Goal: Task Accomplishment & Management: Complete application form

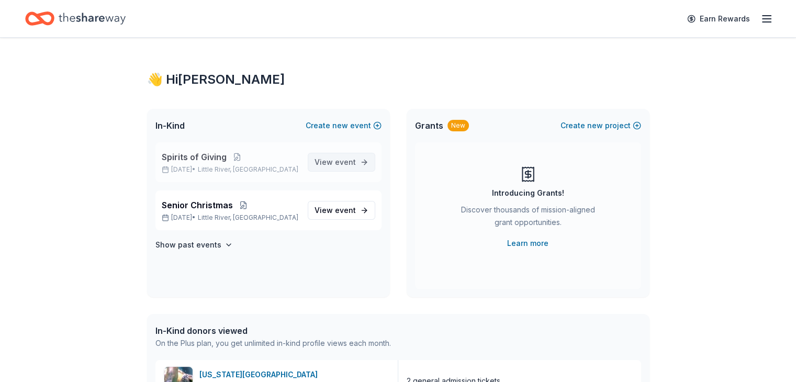
click at [350, 158] on span "event" at bounding box center [345, 162] width 21 height 9
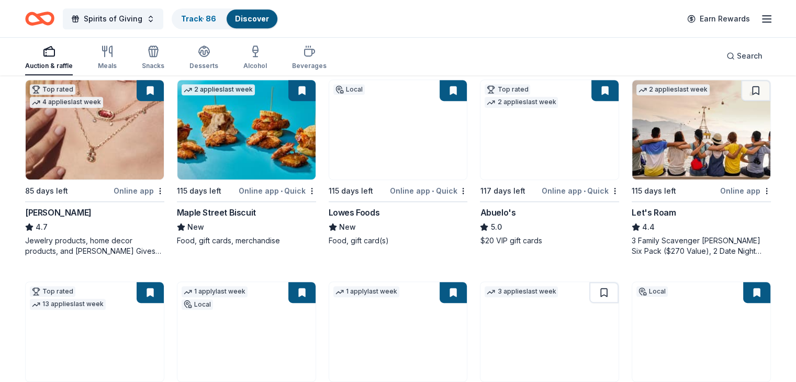
scroll to position [521, 0]
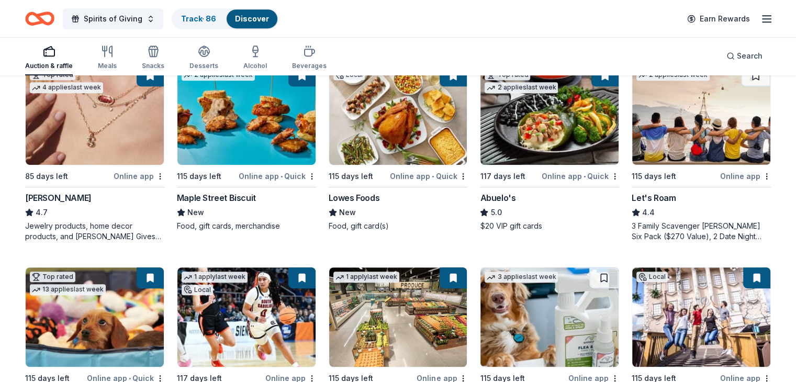
click at [679, 131] on img at bounding box center [701, 114] width 138 height 99
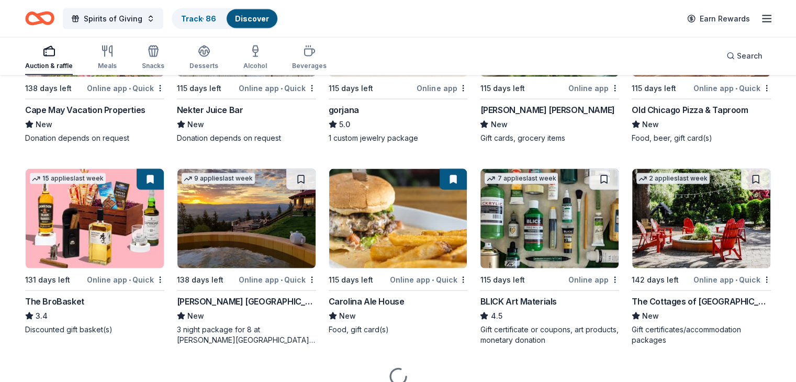
scroll to position [2197, 0]
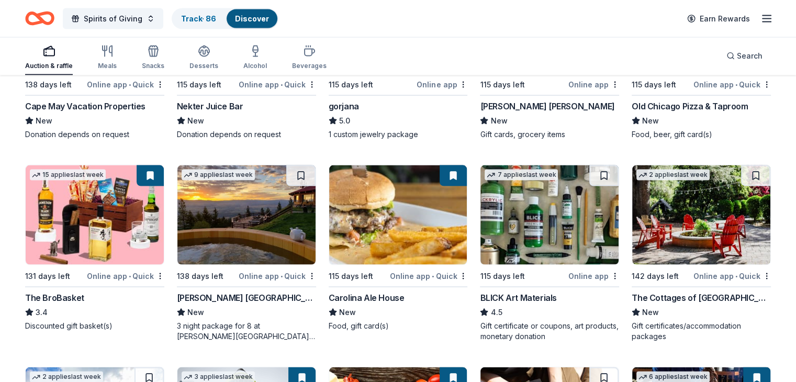
click at [686, 233] on img at bounding box center [701, 214] width 138 height 99
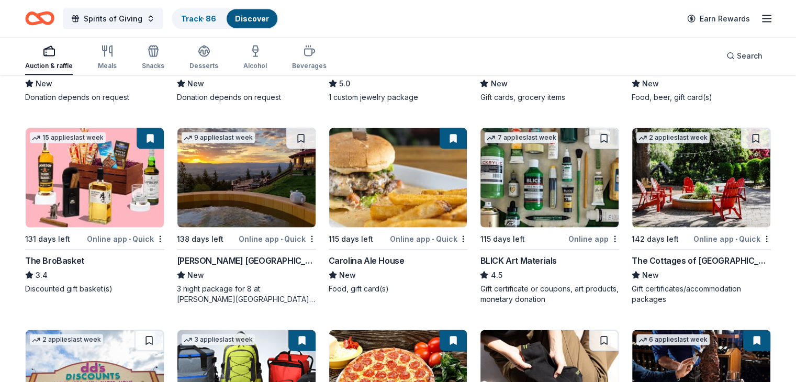
scroll to position [2238, 0]
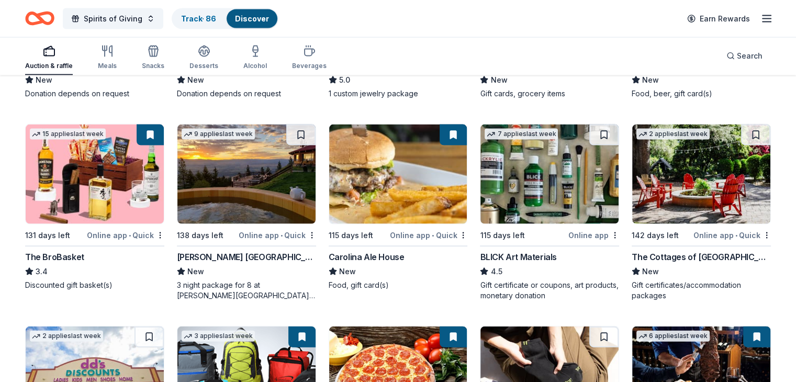
click at [543, 195] on img at bounding box center [549, 174] width 138 height 99
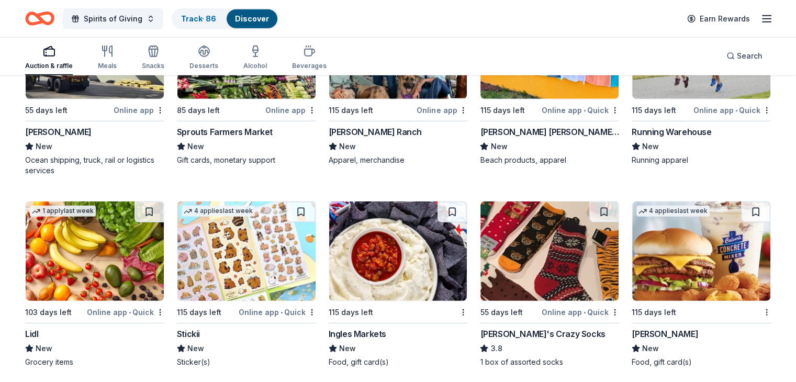
scroll to position [3196, 0]
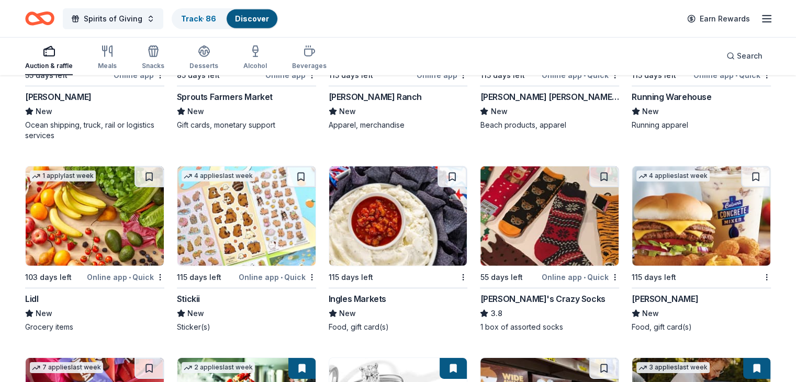
click at [396, 227] on img at bounding box center [398, 215] width 138 height 99
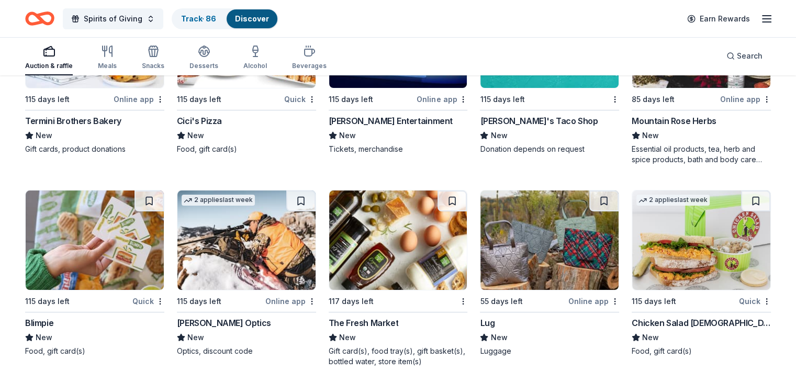
scroll to position [3986, 0]
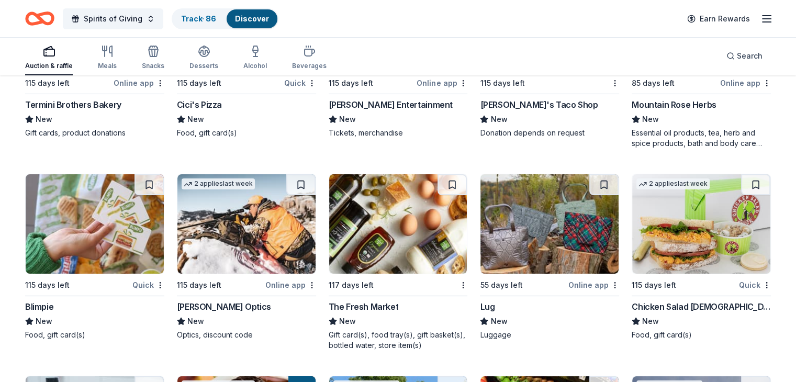
click at [104, 235] on img at bounding box center [95, 223] width 138 height 99
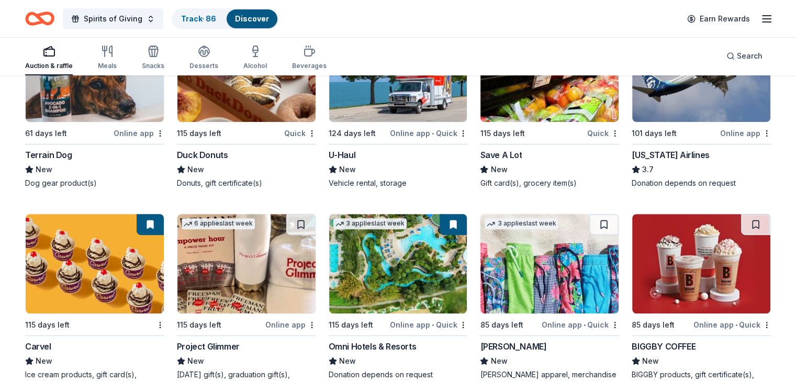
scroll to position [4374, 0]
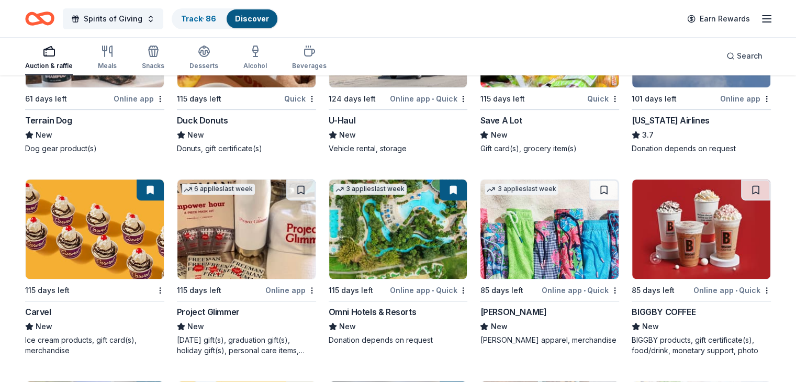
click at [525, 242] on img at bounding box center [549, 228] width 138 height 99
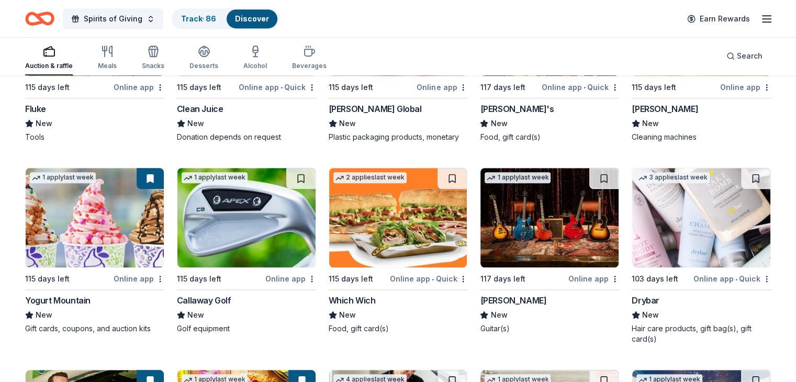
scroll to position [4785, 0]
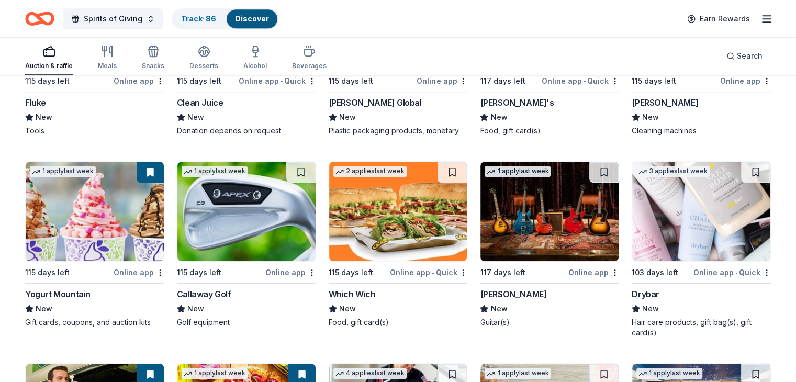
click at [683, 224] on img at bounding box center [701, 211] width 138 height 99
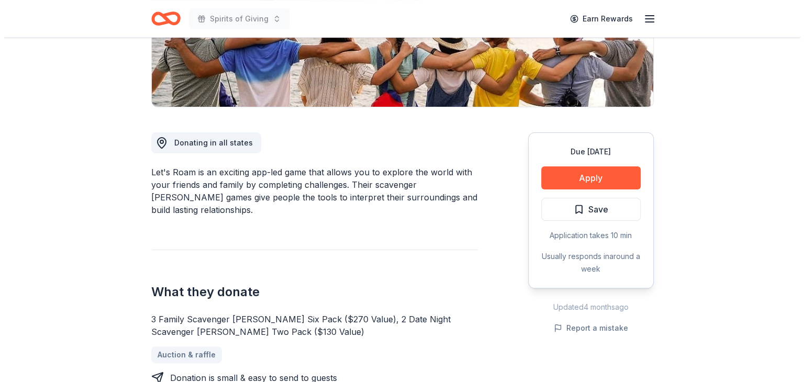
scroll to position [237, 0]
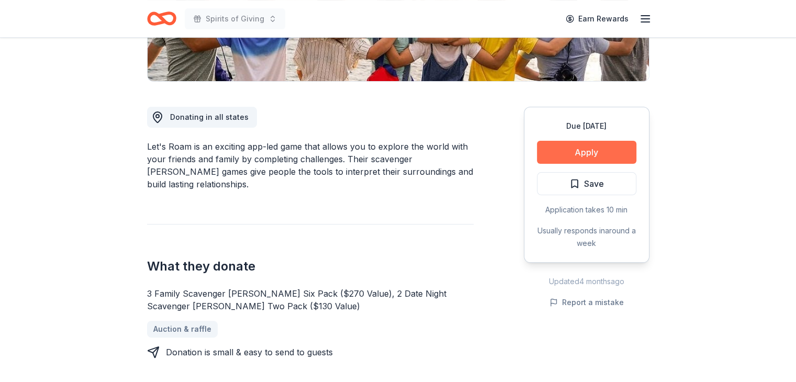
click at [586, 151] on button "Apply" at bounding box center [586, 152] width 99 height 23
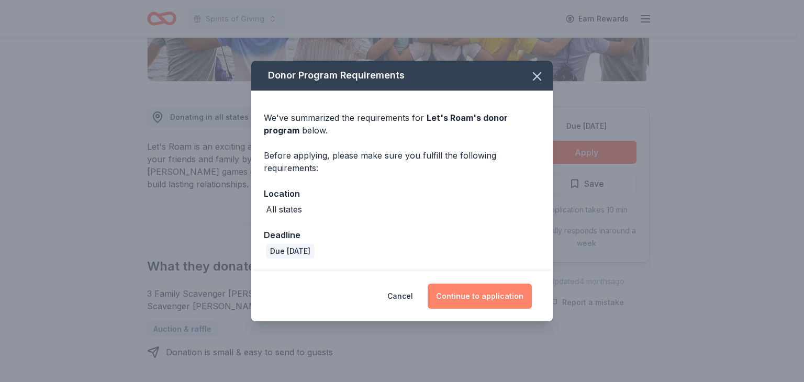
click at [502, 295] on button "Continue to application" at bounding box center [480, 296] width 104 height 25
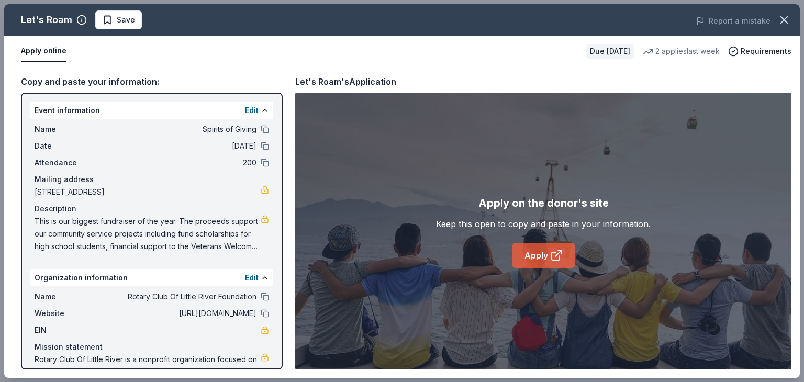
click at [545, 256] on link "Apply" at bounding box center [543, 255] width 63 height 25
click at [546, 257] on link "Apply" at bounding box center [543, 255] width 63 height 25
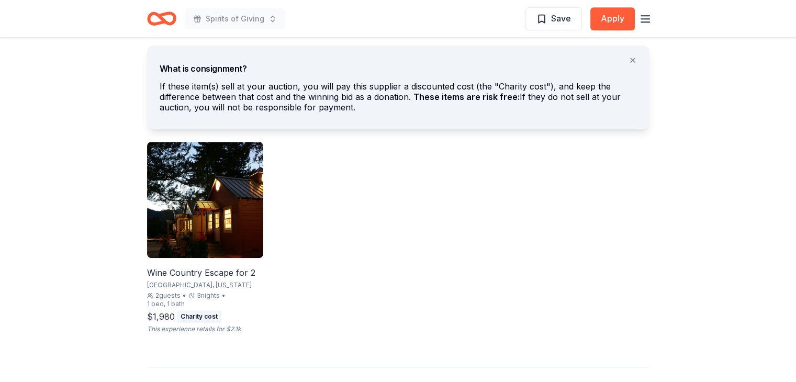
scroll to position [644, 0]
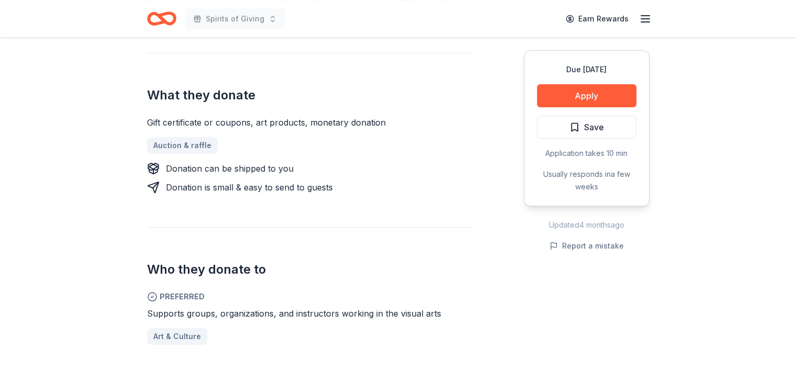
scroll to position [385, 0]
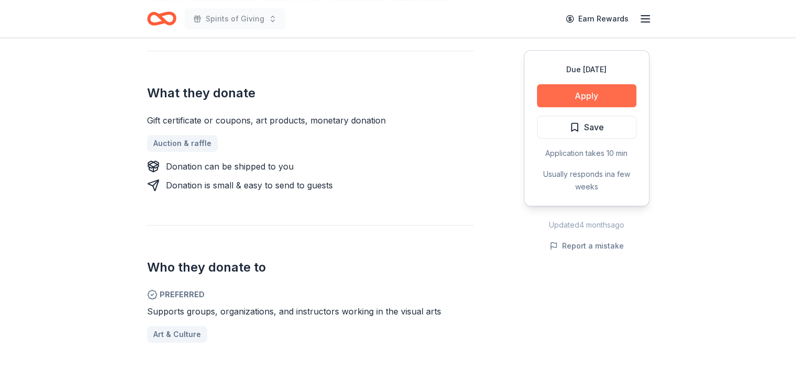
click at [587, 96] on button "Apply" at bounding box center [586, 95] width 99 height 23
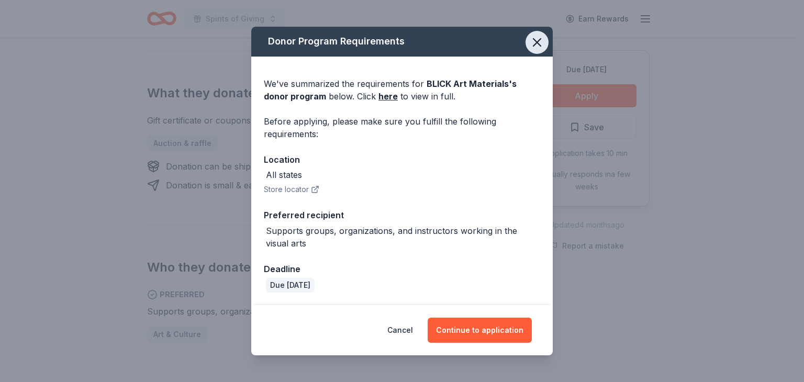
click at [536, 45] on icon "button" at bounding box center [537, 42] width 15 height 15
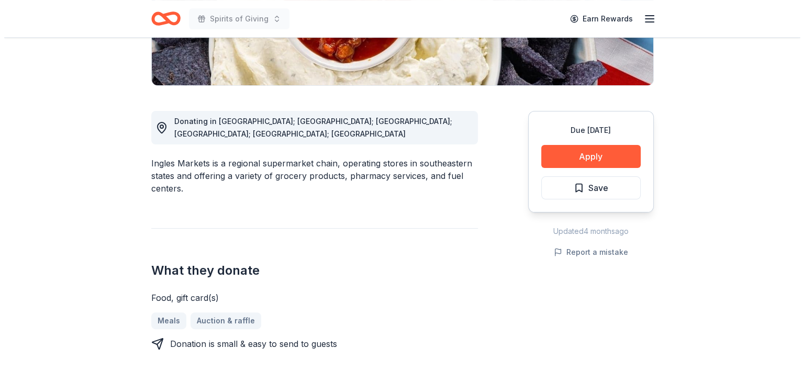
scroll to position [255, 0]
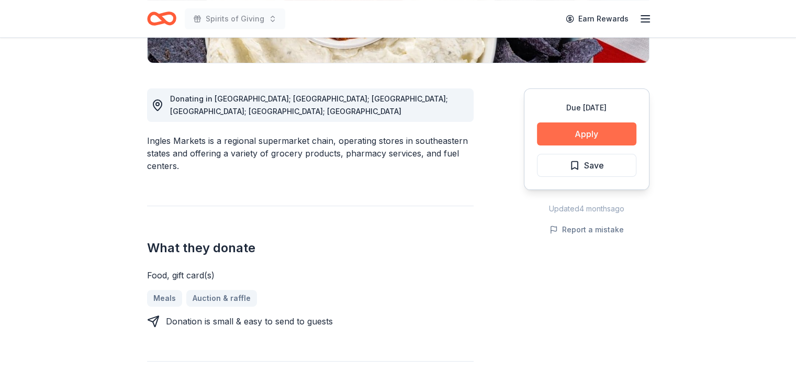
click at [578, 133] on button "Apply" at bounding box center [586, 133] width 99 height 23
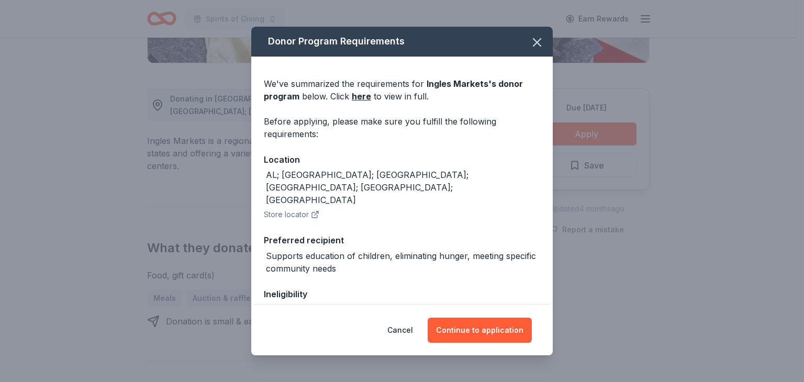
scroll to position [82, 0]
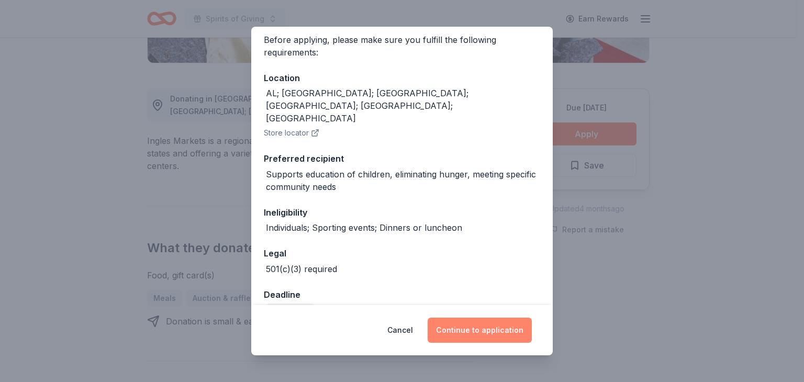
click at [483, 331] on button "Continue to application" at bounding box center [480, 330] width 104 height 25
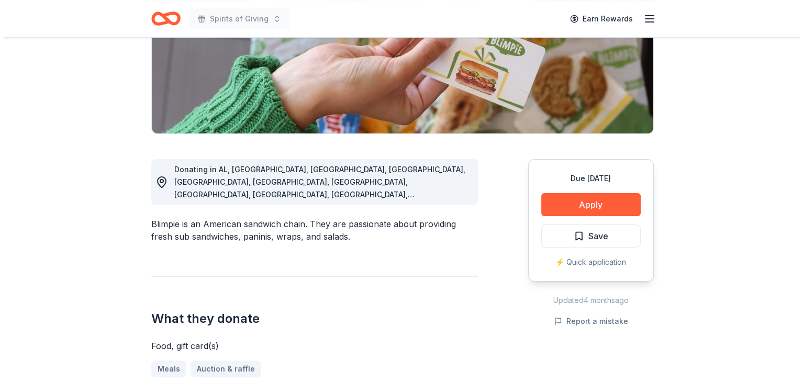
scroll to position [191, 0]
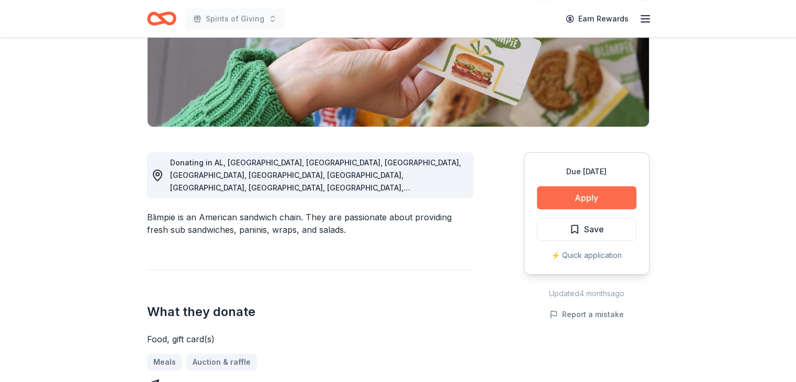
click at [586, 199] on button "Apply" at bounding box center [586, 197] width 99 height 23
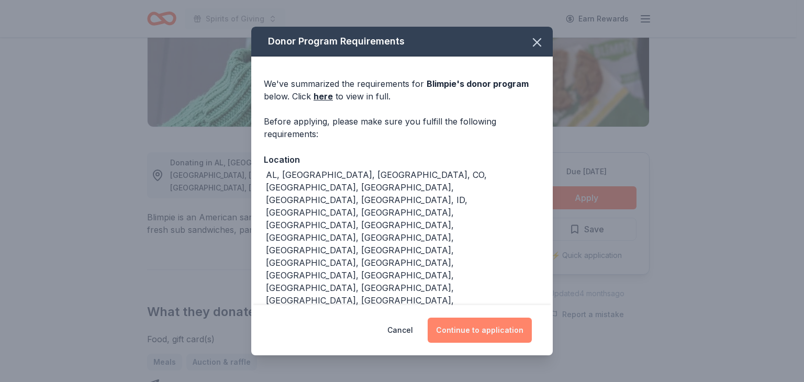
click at [479, 318] on button "Continue to application" at bounding box center [480, 330] width 104 height 25
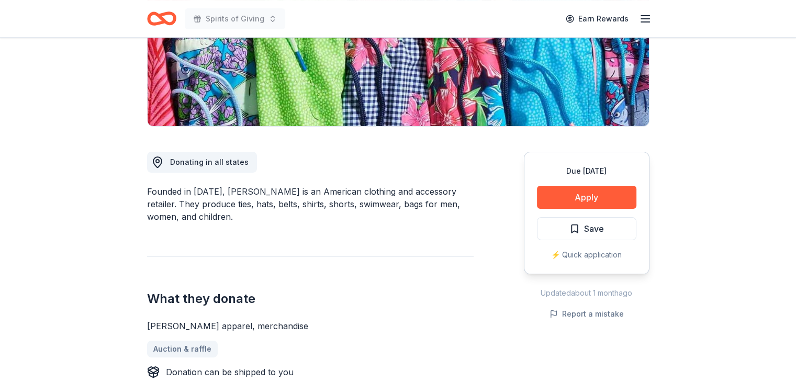
scroll to position [193, 0]
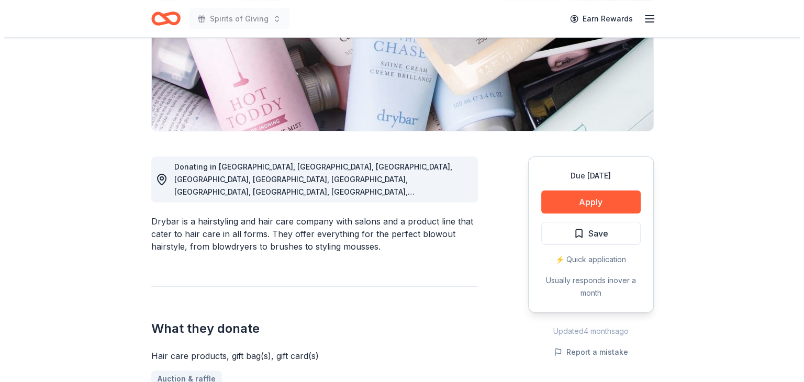
scroll to position [188, 0]
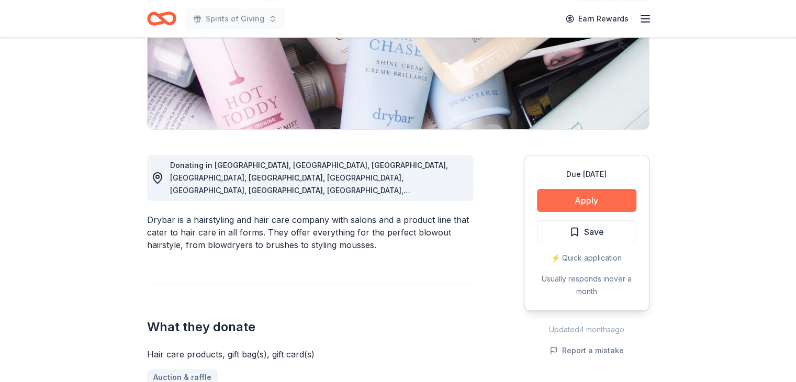
click at [586, 197] on button "Apply" at bounding box center [586, 200] width 99 height 23
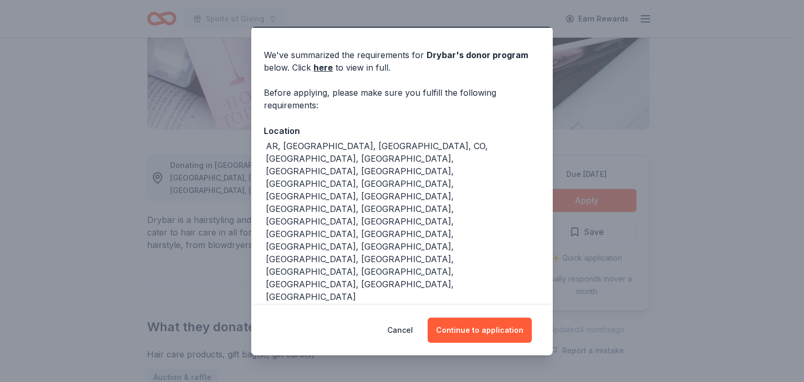
scroll to position [39, 0]
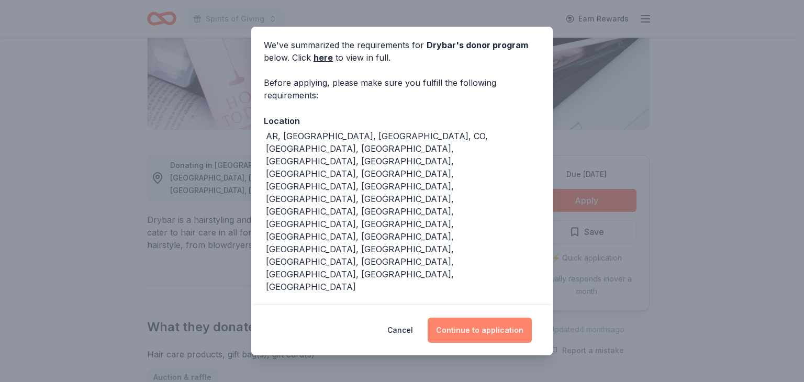
click at [489, 331] on button "Continue to application" at bounding box center [480, 330] width 104 height 25
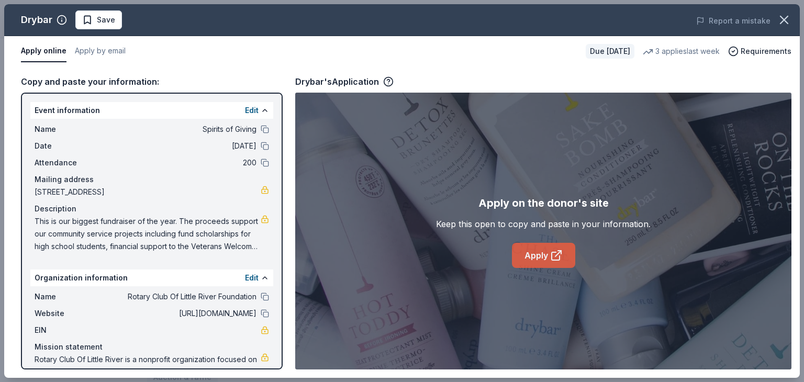
click at [556, 252] on icon at bounding box center [556, 256] width 8 height 8
